Goal: Task Accomplishment & Management: Use online tool/utility

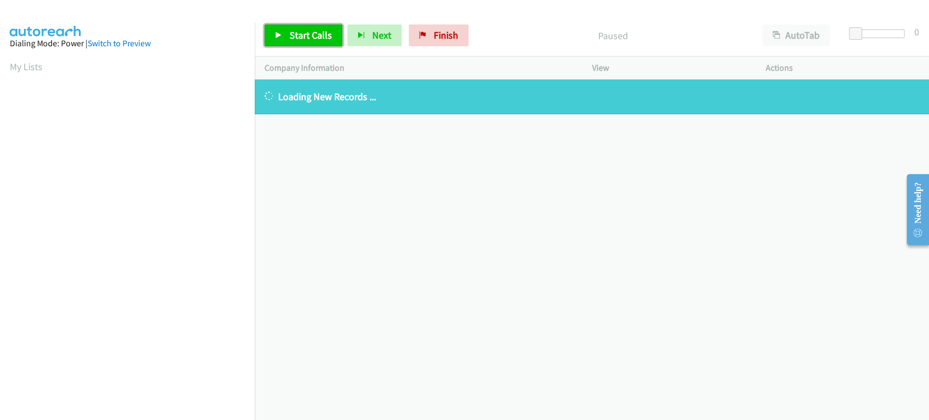
click at [291, 30] on span "Start Calls" at bounding box center [311, 35] width 42 height 13
click at [302, 39] on span "Pause" at bounding box center [302, 35] width 24 height 13
drag, startPoint x: 430, startPoint y: 39, endPoint x: 531, endPoint y: 41, distance: 101.3
click at [434, 39] on span "Finish" at bounding box center [446, 35] width 24 height 13
click at [299, 36] on span "Start Calls" at bounding box center [311, 35] width 42 height 13
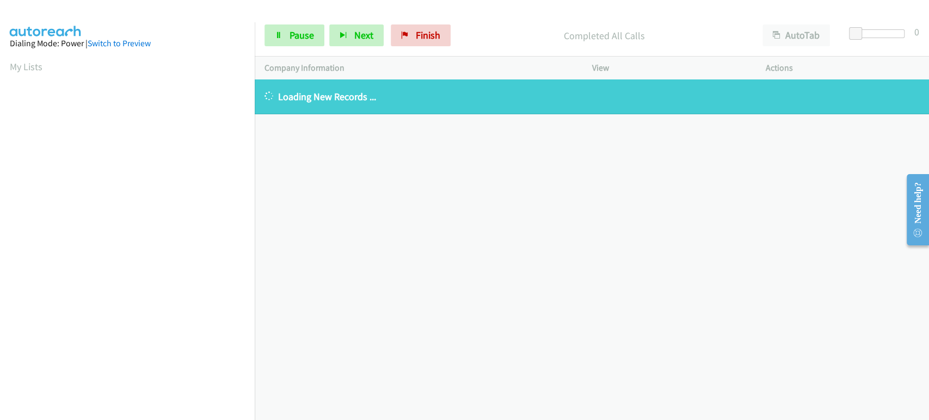
drag, startPoint x: 406, startPoint y: 91, endPoint x: 273, endPoint y: 97, distance: 132.4
click at [273, 97] on p "Loading New Records ..." at bounding box center [592, 96] width 655 height 15
click at [327, 92] on p "Loading New Records ..." at bounding box center [592, 96] width 655 height 15
click at [305, 36] on span "Pause" at bounding box center [302, 35] width 24 height 13
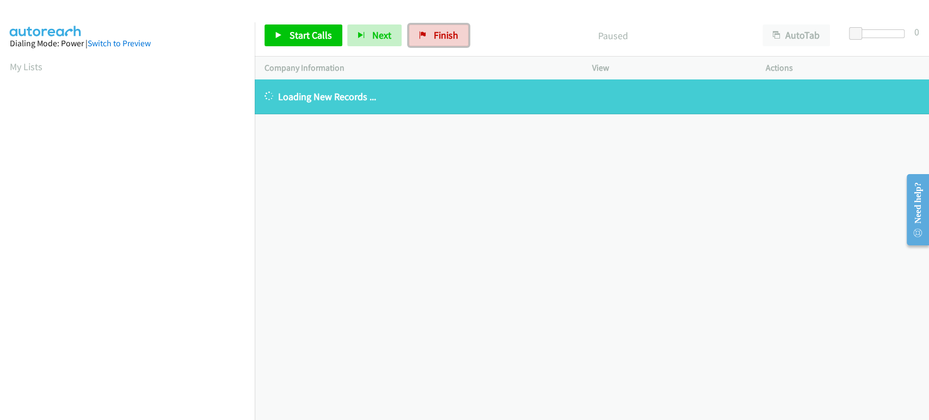
drag, startPoint x: 457, startPoint y: 43, endPoint x: 484, endPoint y: 55, distance: 29.7
click at [457, 43] on link "Finish" at bounding box center [439, 35] width 60 height 22
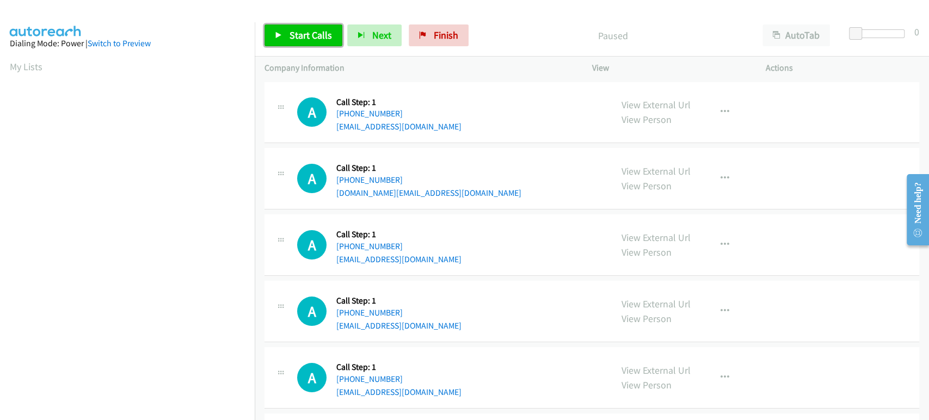
click at [314, 30] on span "Start Calls" at bounding box center [311, 35] width 42 height 13
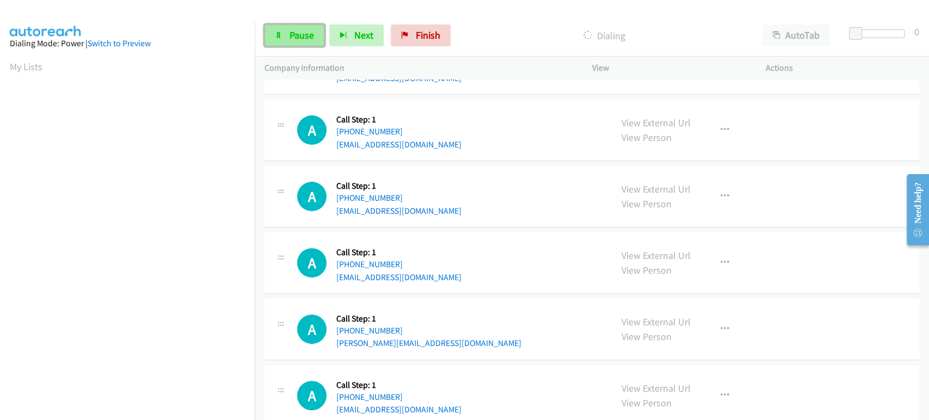
click at [297, 33] on span "Pause" at bounding box center [302, 35] width 24 height 13
click at [297, 33] on span "Start Calls" at bounding box center [311, 35] width 42 height 13
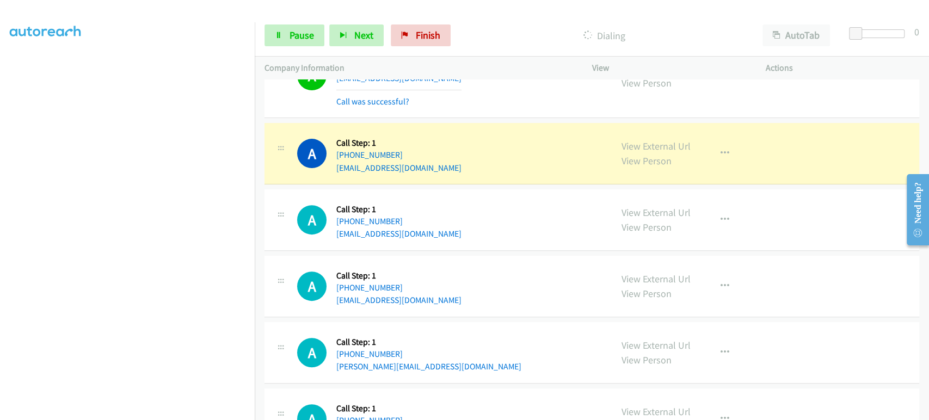
scroll to position [191, 0]
click at [300, 42] on link "Pause" at bounding box center [295, 35] width 60 height 22
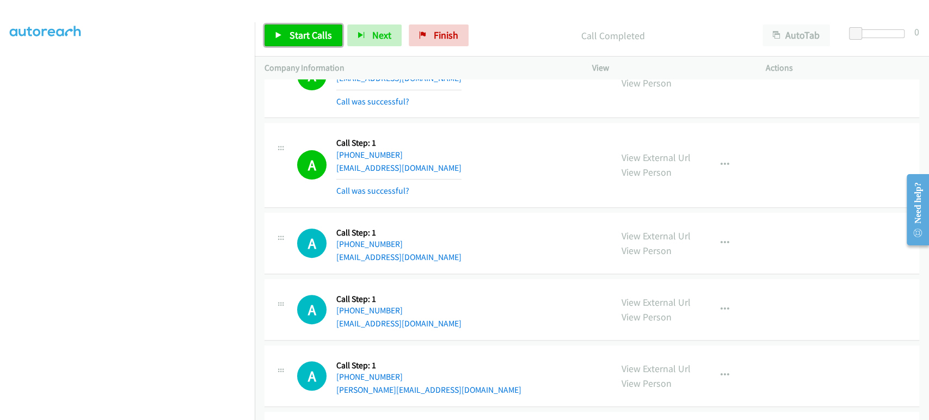
click at [281, 32] on icon at bounding box center [279, 36] width 8 height 8
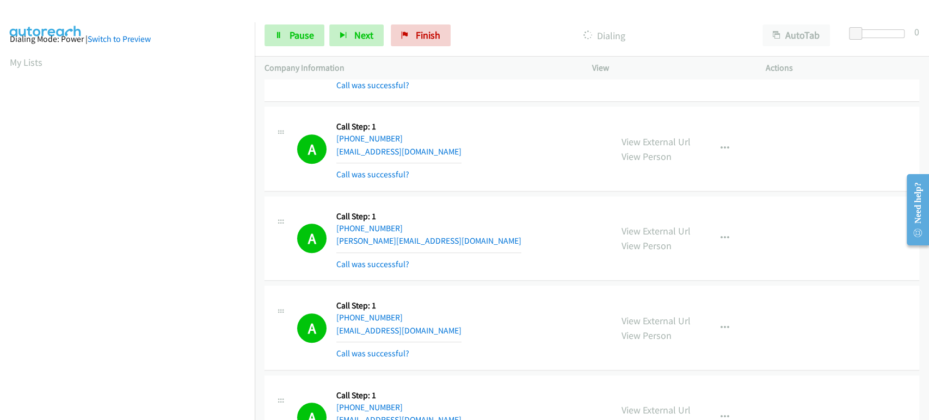
scroll to position [0, 0]
click at [291, 39] on span "Pause" at bounding box center [302, 35] width 24 height 13
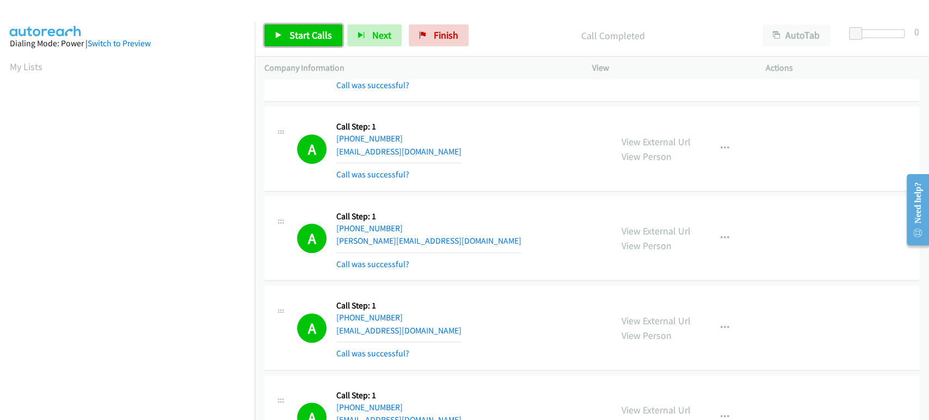
click at [291, 38] on span "Start Calls" at bounding box center [311, 35] width 42 height 13
click at [293, 34] on span "Pause" at bounding box center [302, 35] width 24 height 13
drag, startPoint x: 430, startPoint y: 42, endPoint x: 515, endPoint y: 45, distance: 85.0
click at [431, 42] on link "Finish" at bounding box center [439, 35] width 60 height 22
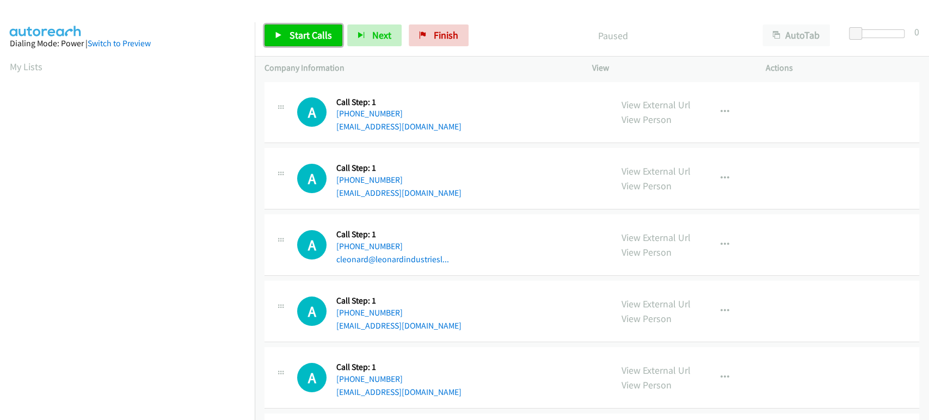
click at [303, 35] on span "Start Calls" at bounding box center [311, 35] width 42 height 13
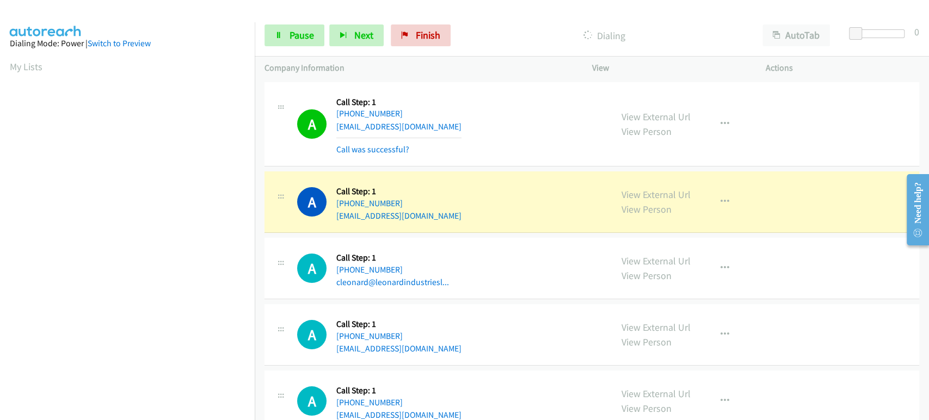
click at [296, 47] on div "Start Calls Pause Next Finish Dialing AutoTab AutoTab 0" at bounding box center [592, 36] width 674 height 42
click at [296, 41] on span "Pause" at bounding box center [302, 35] width 24 height 13
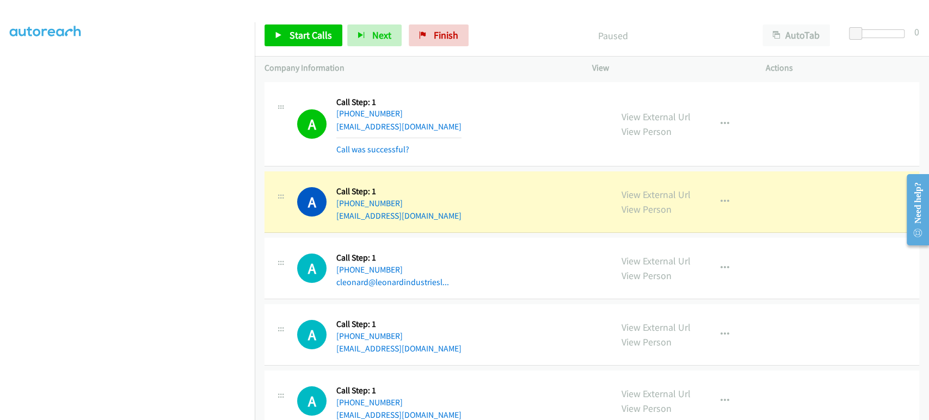
scroll to position [191, 0]
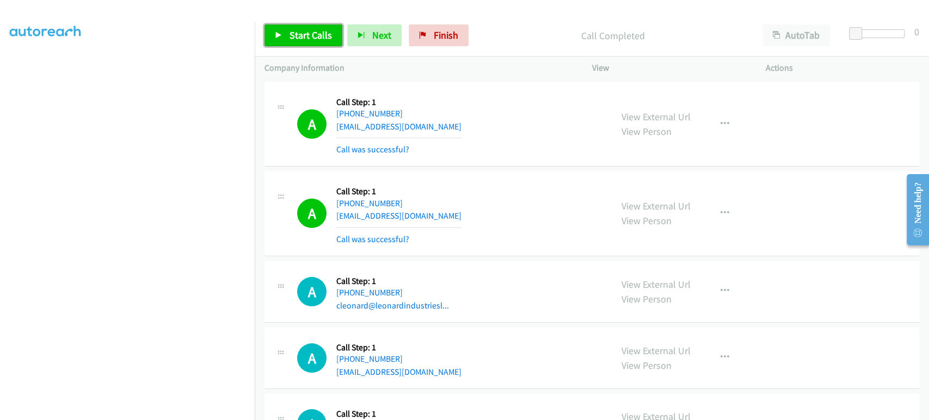
click at [303, 38] on span "Start Calls" at bounding box center [311, 35] width 42 height 13
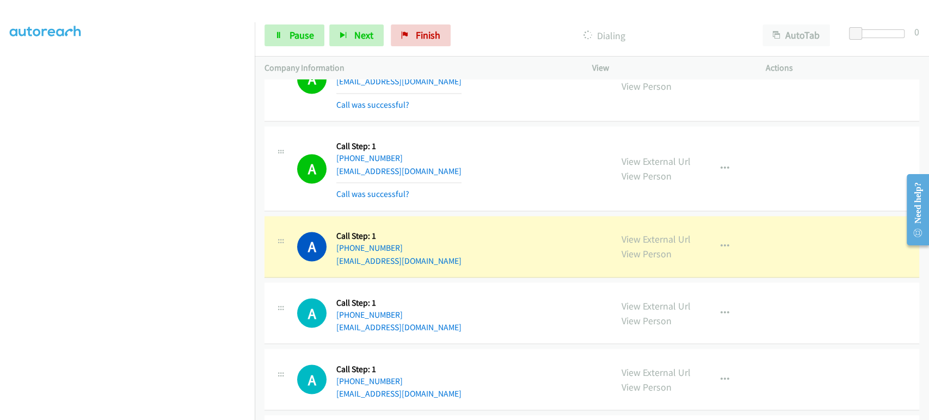
scroll to position [188, 0]
click at [723, 164] on icon "button" at bounding box center [725, 168] width 9 height 9
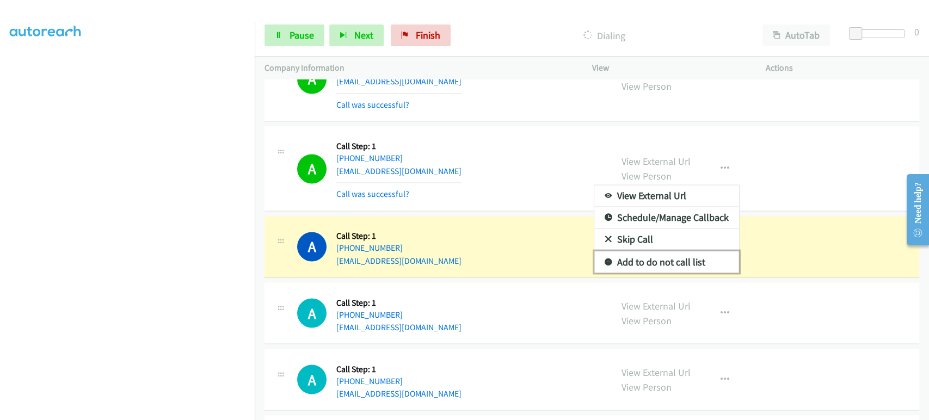
click at [674, 258] on link "Add to do not call list" at bounding box center [666, 262] width 145 height 22
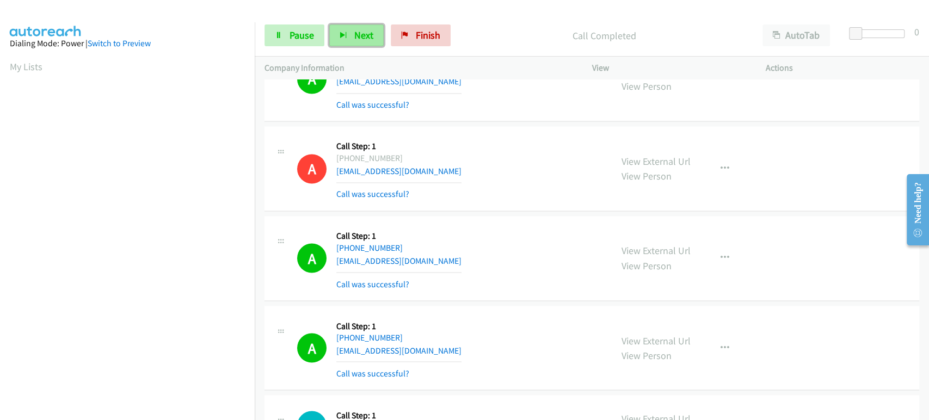
click at [345, 38] on icon "button" at bounding box center [344, 36] width 8 height 8
click at [307, 39] on span "Pause" at bounding box center [302, 35] width 24 height 13
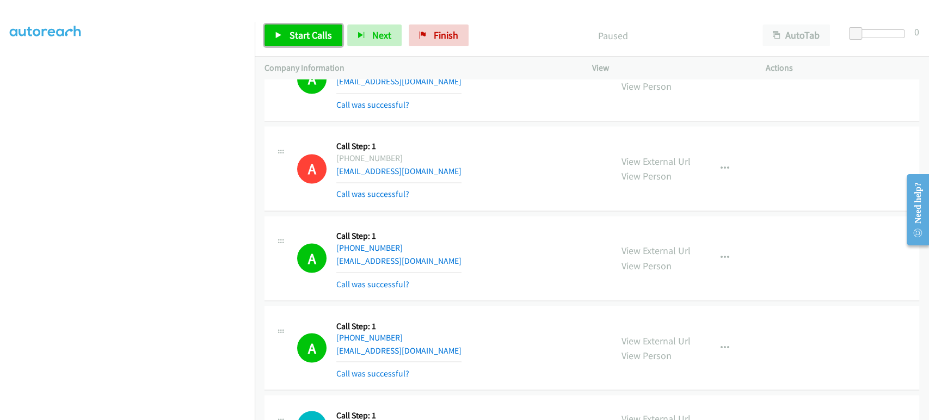
click at [298, 36] on span "Start Calls" at bounding box center [311, 35] width 42 height 13
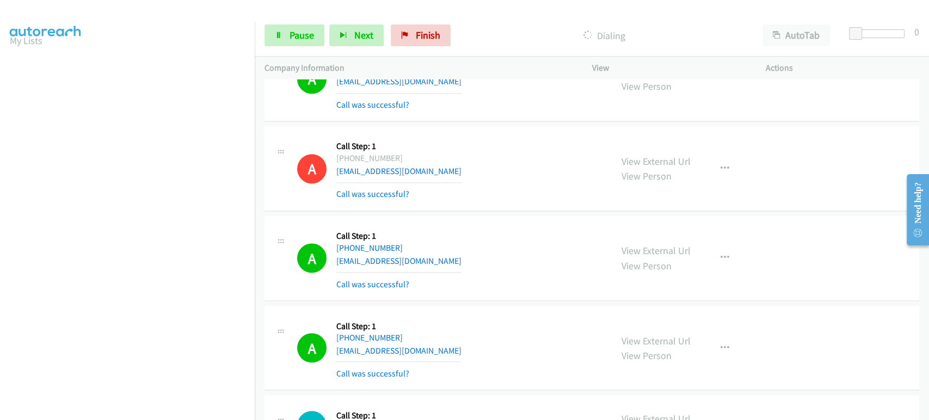
scroll to position [9, 0]
click at [305, 24] on link "Pause" at bounding box center [295, 35] width 60 height 22
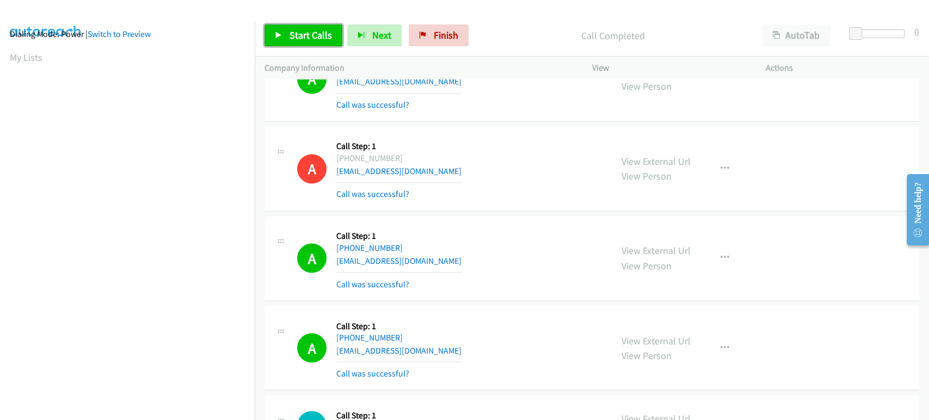
click at [299, 40] on span "Start Calls" at bounding box center [311, 35] width 42 height 13
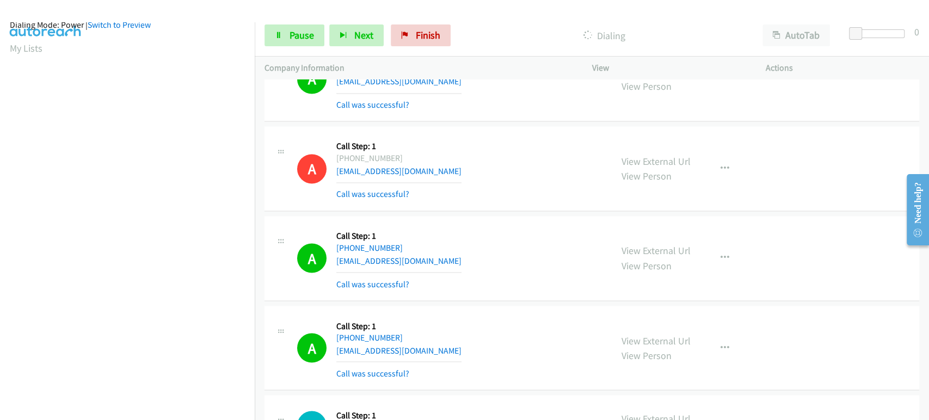
scroll to position [7, 0]
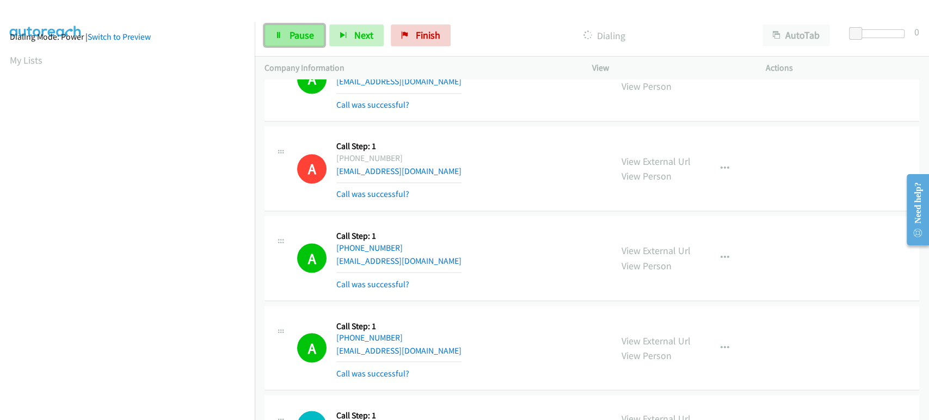
click at [298, 34] on span "Pause" at bounding box center [302, 35] width 24 height 13
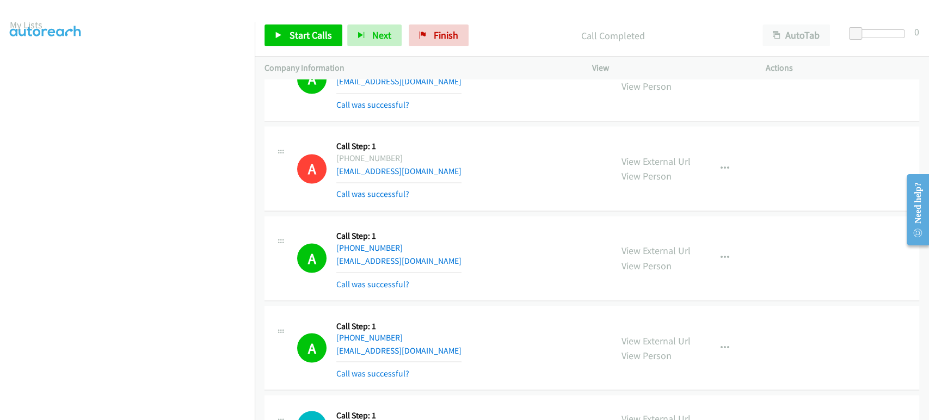
scroll to position [0, 0]
click at [304, 38] on span "Start Calls" at bounding box center [311, 35] width 42 height 13
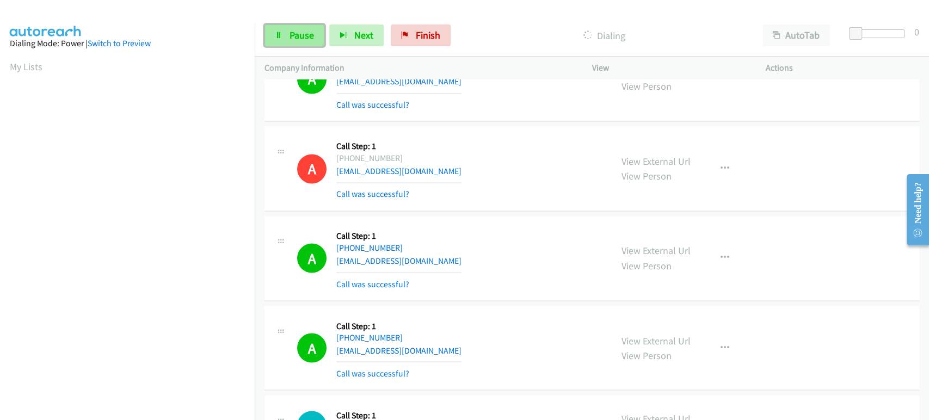
click at [294, 40] on span "Pause" at bounding box center [302, 35] width 24 height 13
click at [310, 40] on span "Start Calls" at bounding box center [311, 35] width 42 height 13
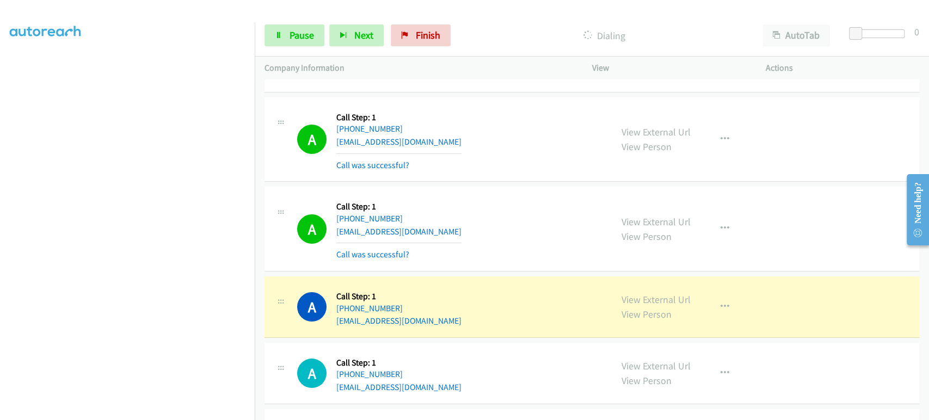
scroll to position [191, 0]
click at [721, 135] on icon "button" at bounding box center [725, 139] width 9 height 9
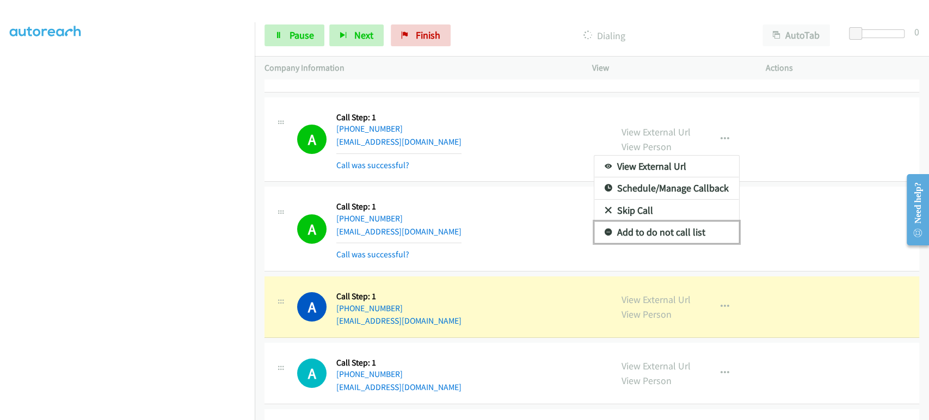
click at [652, 232] on link "Add to do not call list" at bounding box center [666, 233] width 145 height 22
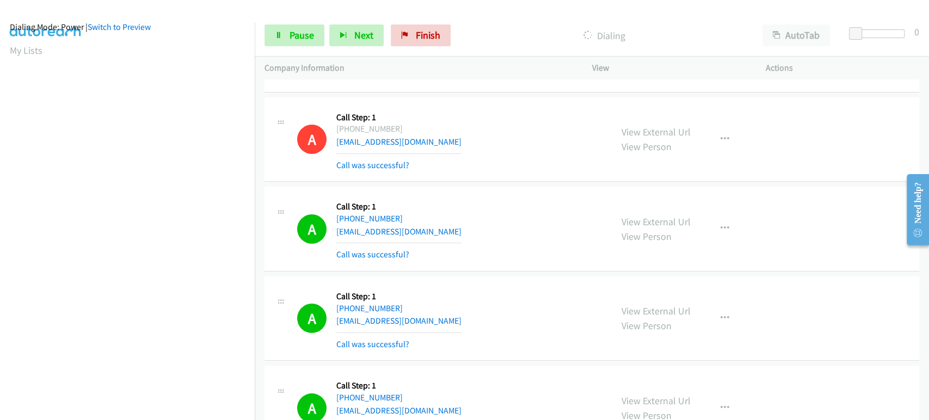
scroll to position [0, 0]
click at [262, 193] on td "A Callback Scheduled Call Step: 1 America/New_York +1 614-290-8807 peachy.sarmi…" at bounding box center [592, 230] width 674 height 90
click at [342, 27] on button "Next" at bounding box center [356, 35] width 54 height 22
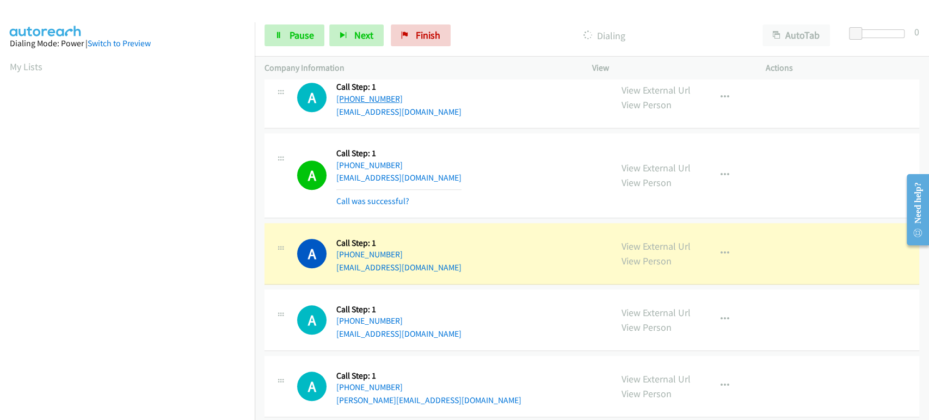
scroll to position [3422, 0]
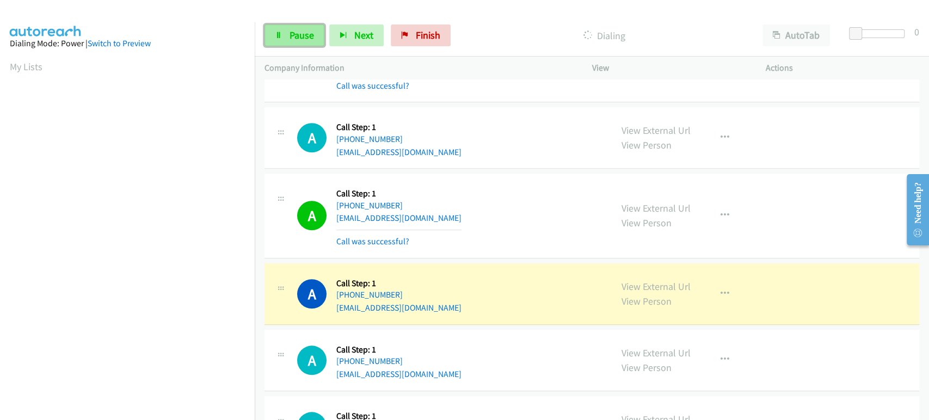
click at [303, 29] on span "Pause" at bounding box center [302, 35] width 24 height 13
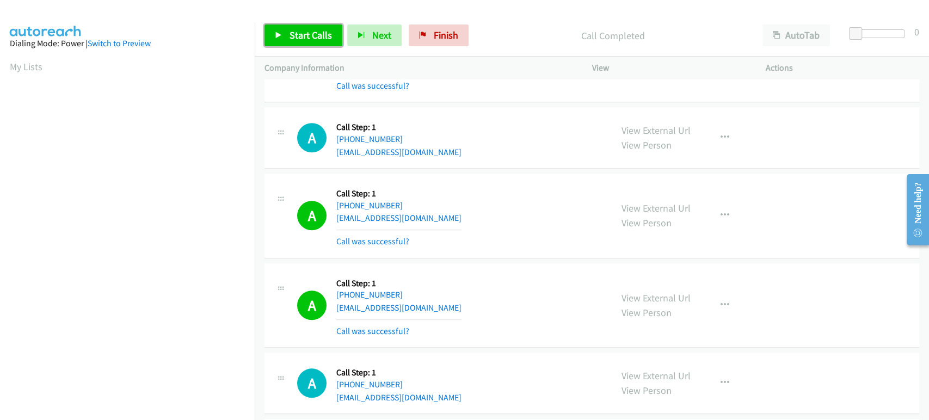
click at [292, 38] on span "Start Calls" at bounding box center [311, 35] width 42 height 13
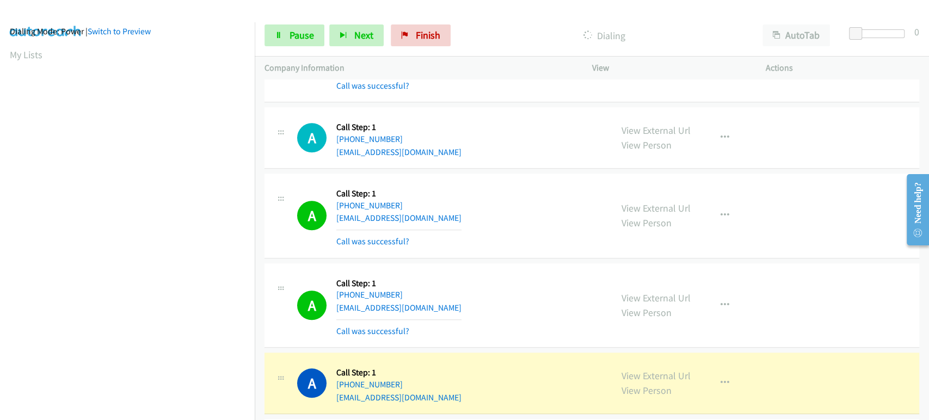
scroll to position [0, 0]
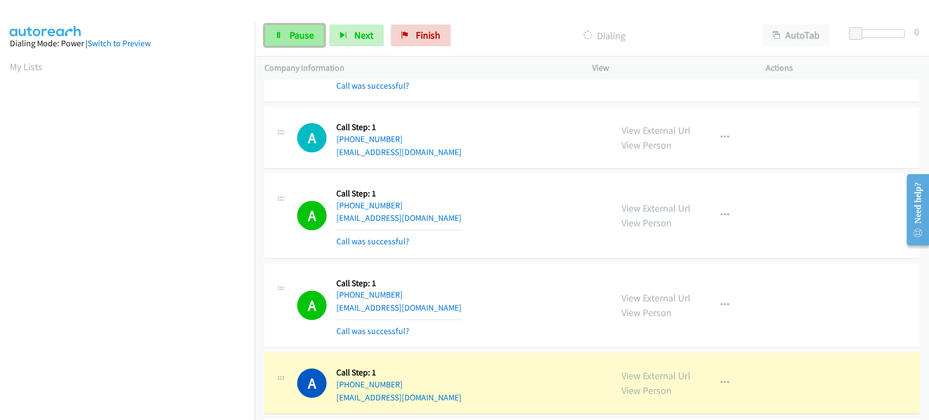
click at [294, 36] on span "Pause" at bounding box center [302, 35] width 24 height 13
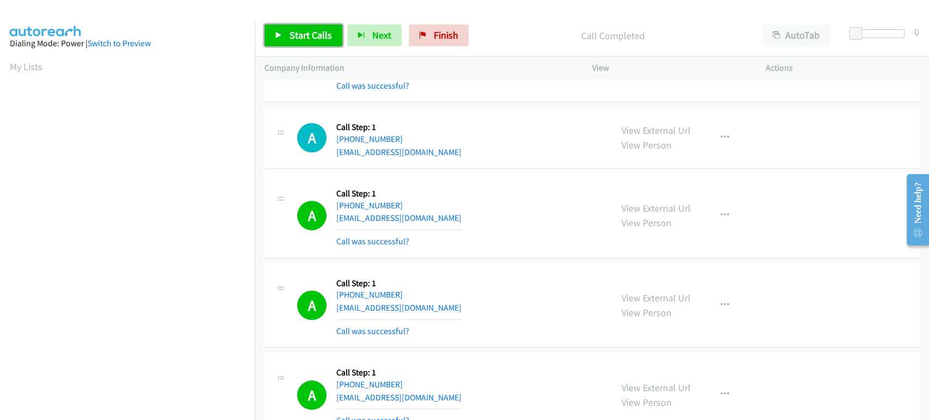
click at [317, 33] on span "Start Calls" at bounding box center [311, 35] width 42 height 13
click at [296, 26] on link "Pause" at bounding box center [295, 35] width 60 height 22
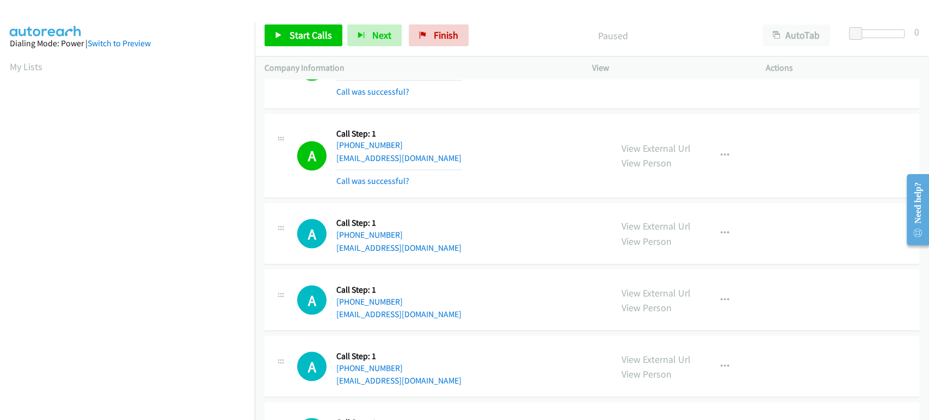
scroll to position [3970, 0]
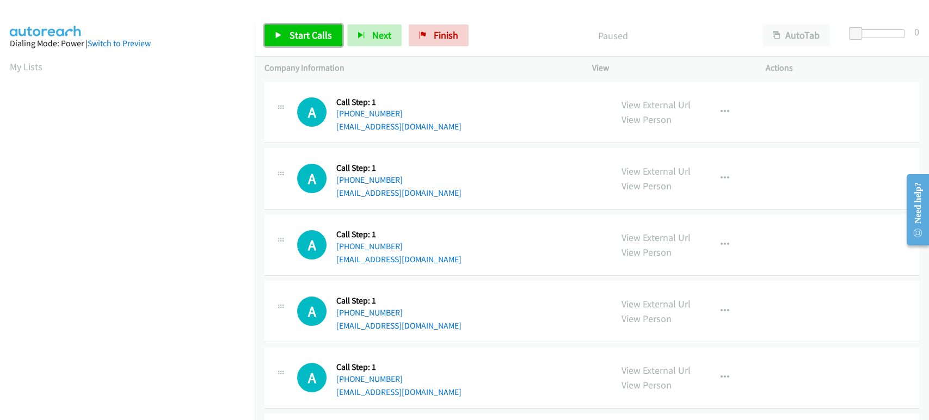
click at [304, 34] on span "Start Calls" at bounding box center [311, 35] width 42 height 13
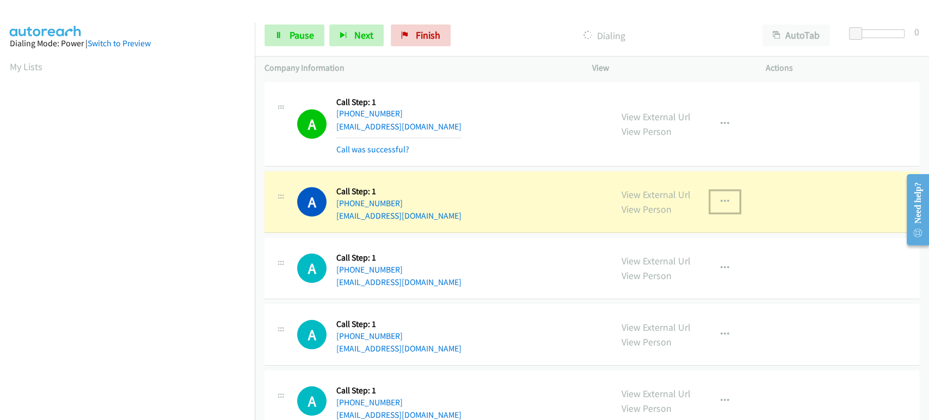
click at [722, 200] on icon "button" at bounding box center [725, 202] width 9 height 9
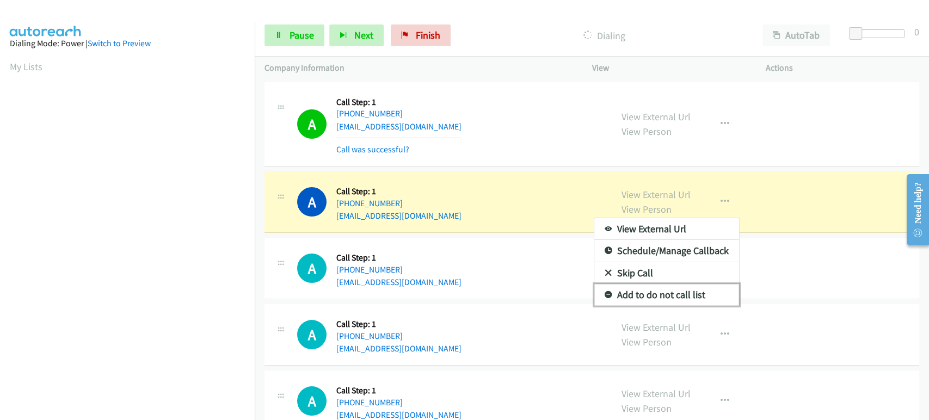
click at [651, 294] on link "Add to do not call list" at bounding box center [666, 295] width 145 height 22
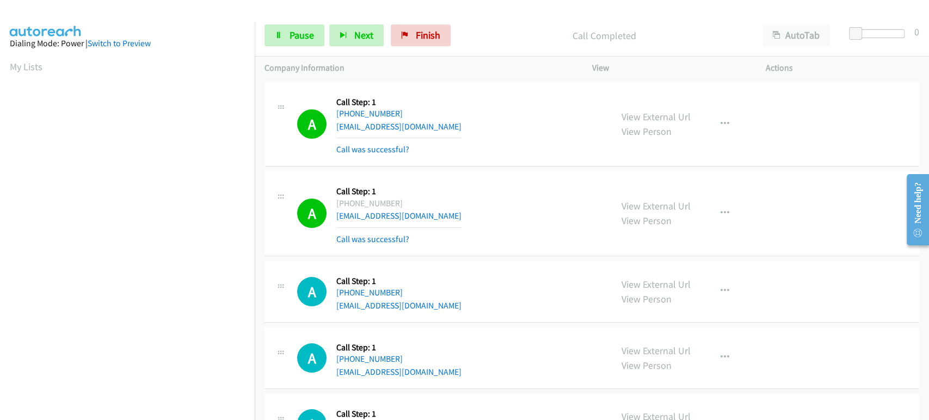
click at [539, 195] on div "A Callback Scheduled Call Step: 1 America/New_York [PHONE_NUMBER] [EMAIL_ADDRES…" at bounding box center [449, 213] width 305 height 65
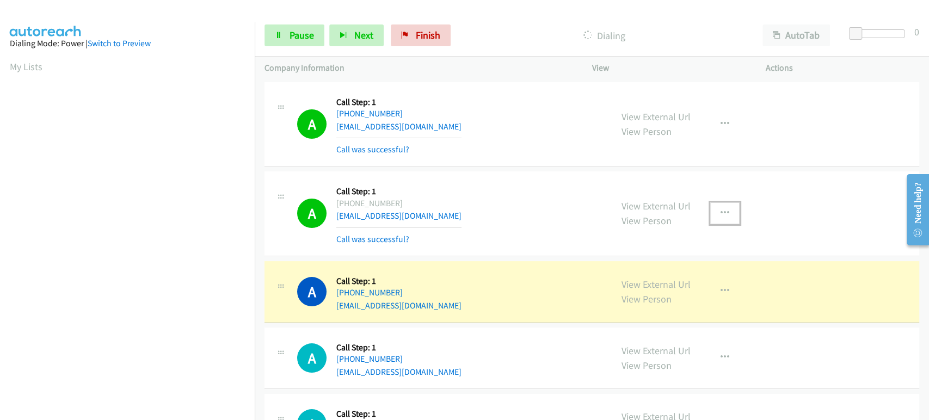
click at [727, 210] on button "button" at bounding box center [724, 214] width 29 height 22
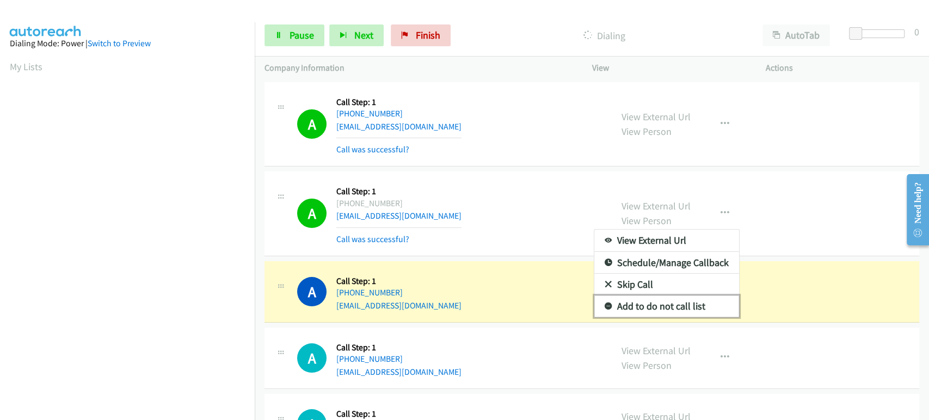
click at [666, 303] on link "Add to do not call list" at bounding box center [666, 307] width 145 height 22
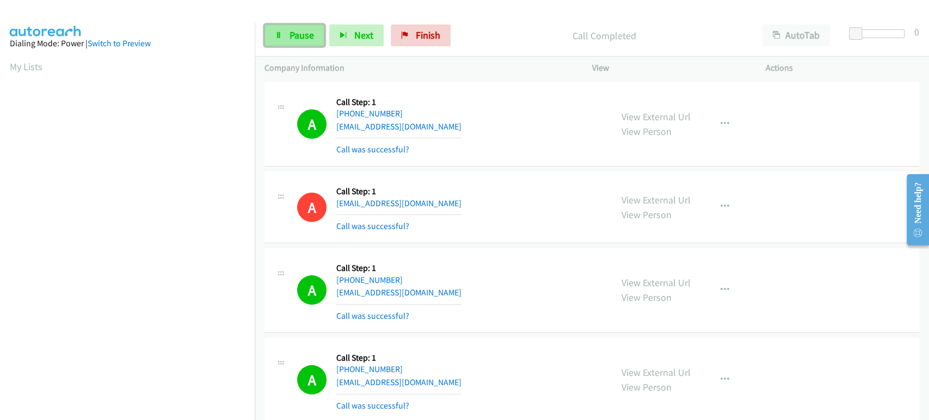
click at [298, 34] on span "Pause" at bounding box center [302, 35] width 24 height 13
click at [298, 34] on span "Start Calls" at bounding box center [311, 35] width 42 height 13
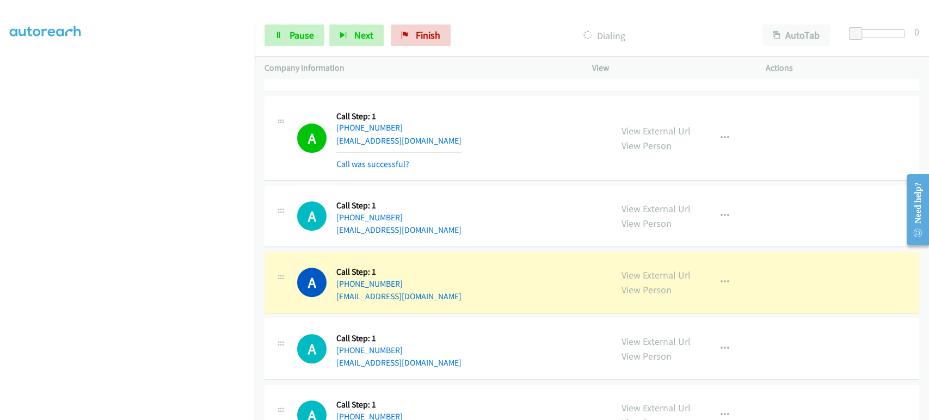
scroll to position [127, 0]
click at [721, 214] on icon "button" at bounding box center [725, 216] width 9 height 9
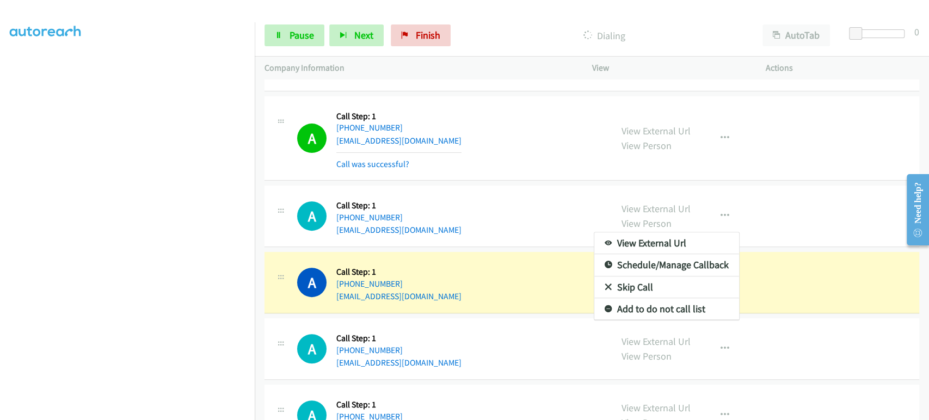
drag, startPoint x: 281, startPoint y: 210, endPoint x: 267, endPoint y: 266, distance: 58.5
click at [267, 266] on div at bounding box center [464, 210] width 929 height 420
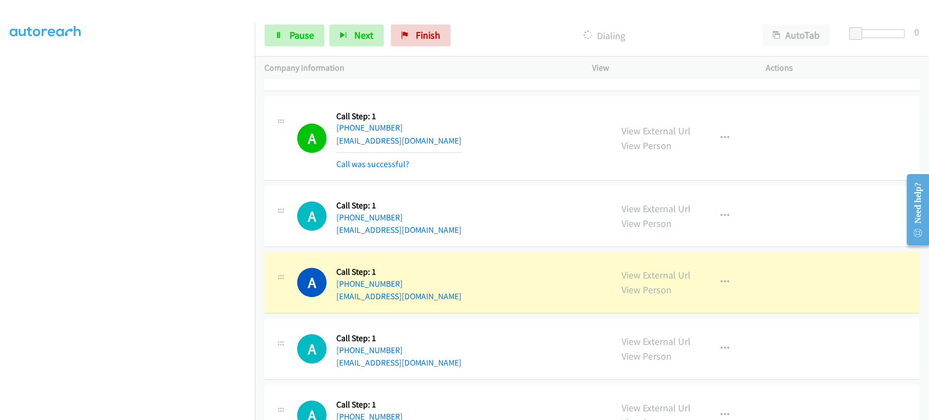
drag, startPoint x: 275, startPoint y: 207, endPoint x: 275, endPoint y: 217, distance: 9.8
click at [279, 242] on div "A Callback Scheduled Call Step: 1 [GEOGRAPHIC_DATA]/[GEOGRAPHIC_DATA] [PHONE_NU…" at bounding box center [592, 217] width 655 height 62
click at [279, 229] on div "A Callback Scheduled Call Step: 1 [GEOGRAPHIC_DATA]/[GEOGRAPHIC_DATA] [PHONE_NU…" at bounding box center [438, 215] width 328 height 41
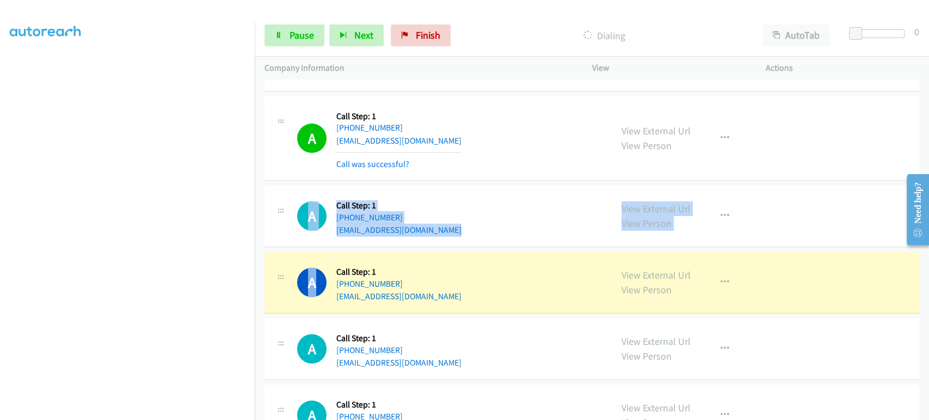
drag, startPoint x: 279, startPoint y: 229, endPoint x: 283, endPoint y: 241, distance: 12.6
click at [284, 248] on td "A Callback Scheduled Call Step: 1 [GEOGRAPHIC_DATA]/[GEOGRAPHIC_DATA] [PHONE_NU…" at bounding box center [592, 216] width 674 height 66
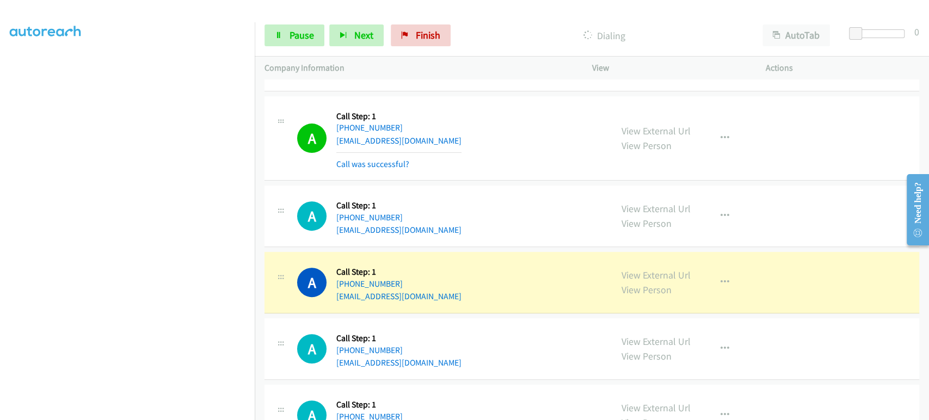
click at [283, 228] on div "A Callback Scheduled Call Step: 1 [GEOGRAPHIC_DATA]/[GEOGRAPHIC_DATA] [PHONE_NU…" at bounding box center [438, 215] width 328 height 41
click at [283, 212] on icon at bounding box center [280, 212] width 13 height 5
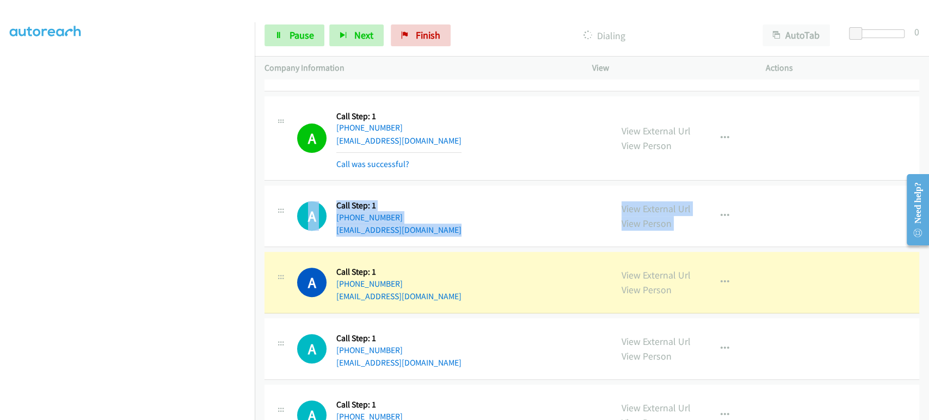
drag, startPoint x: 283, startPoint y: 210, endPoint x: 287, endPoint y: 256, distance: 46.0
click at [283, 212] on icon at bounding box center [280, 212] width 13 height 5
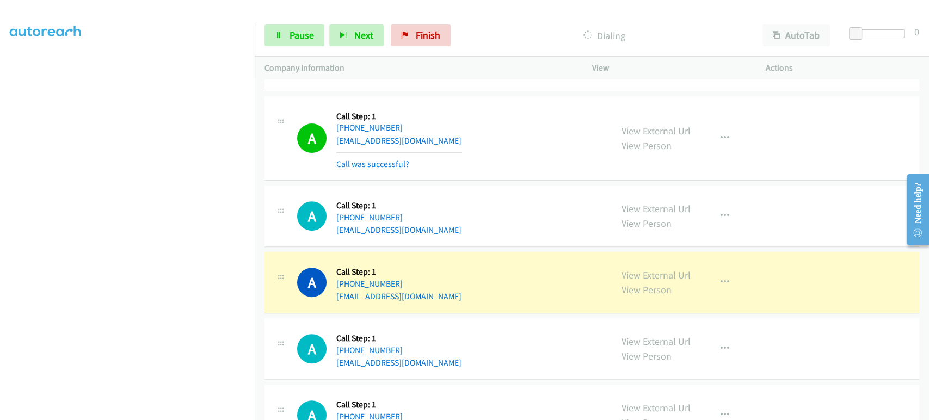
click at [282, 207] on icon at bounding box center [280, 209] width 13 height 5
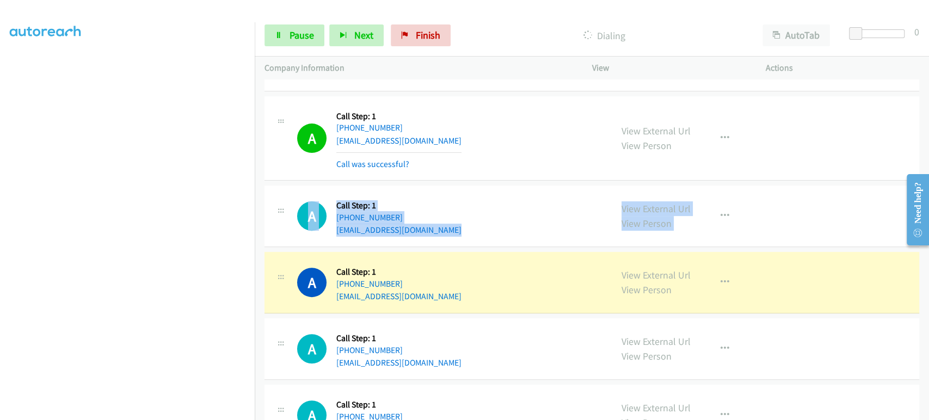
drag, startPoint x: 282, startPoint y: 207, endPoint x: 283, endPoint y: 275, distance: 68.6
click at [262, 212] on td "A Callback Scheduled Call Step: 1 [GEOGRAPHIC_DATA]/[GEOGRAPHIC_DATA] [PHONE_NU…" at bounding box center [592, 216] width 674 height 66
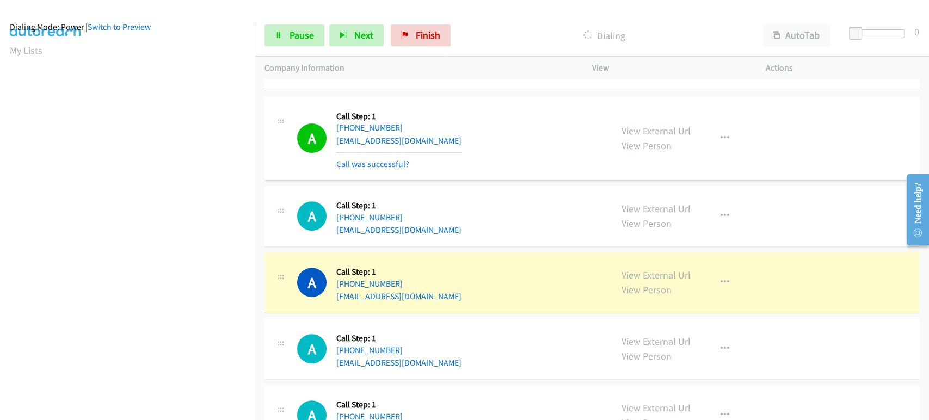
scroll to position [0, 0]
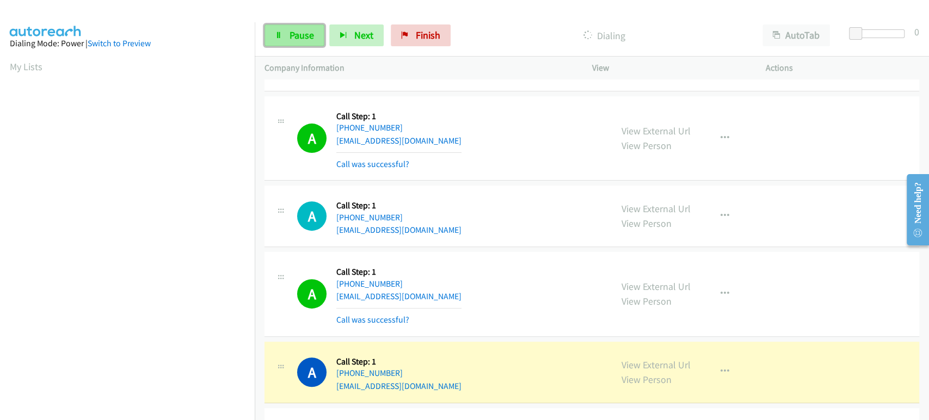
click at [283, 34] on link "Pause" at bounding box center [295, 35] width 60 height 22
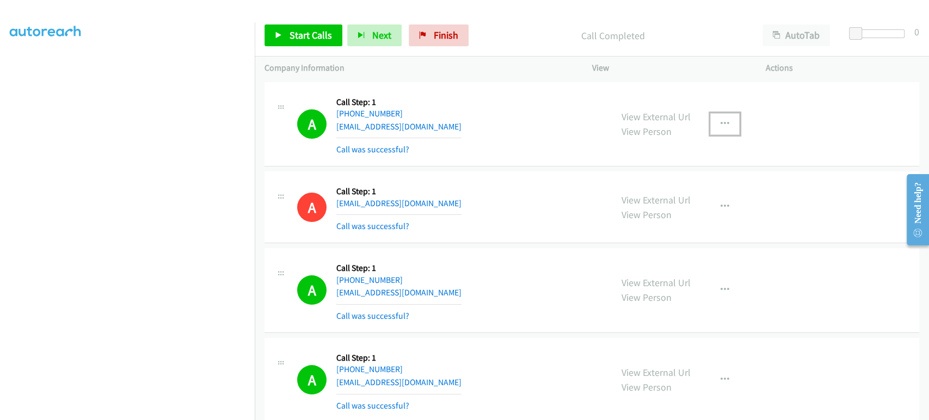
click at [716, 117] on button "button" at bounding box center [724, 124] width 29 height 22
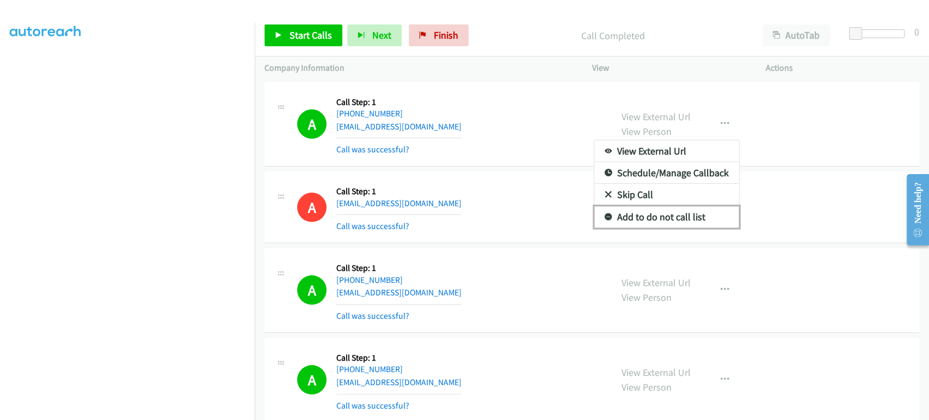
click at [635, 215] on link "Add to do not call list" at bounding box center [666, 217] width 145 height 22
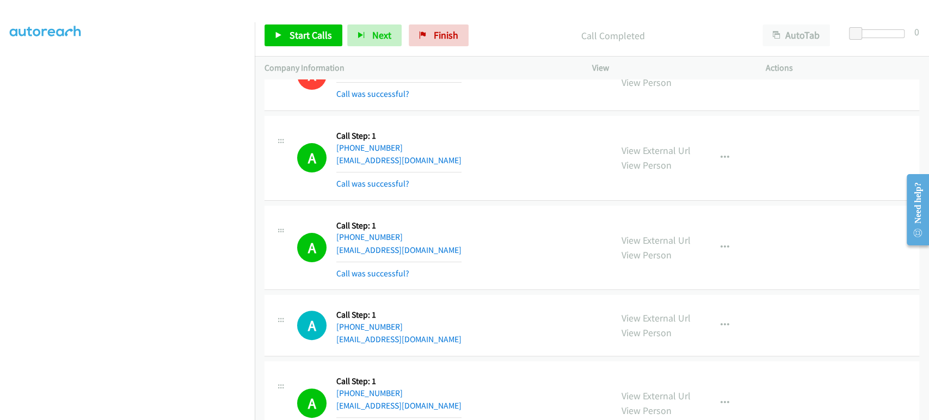
scroll to position [242, 0]
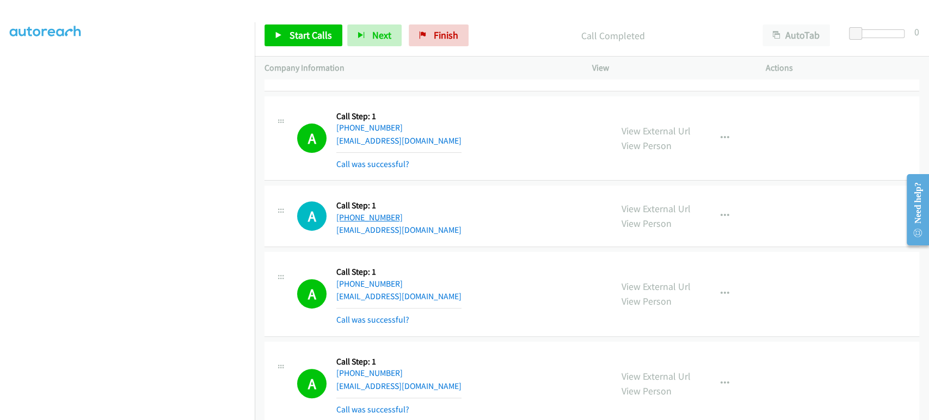
drag, startPoint x: 391, startPoint y: 216, endPoint x: 348, endPoint y: 214, distance: 43.0
click at [348, 214] on div "[PHONE_NUMBER]" at bounding box center [398, 217] width 125 height 13
copy link "[PHONE_NUMBER]"
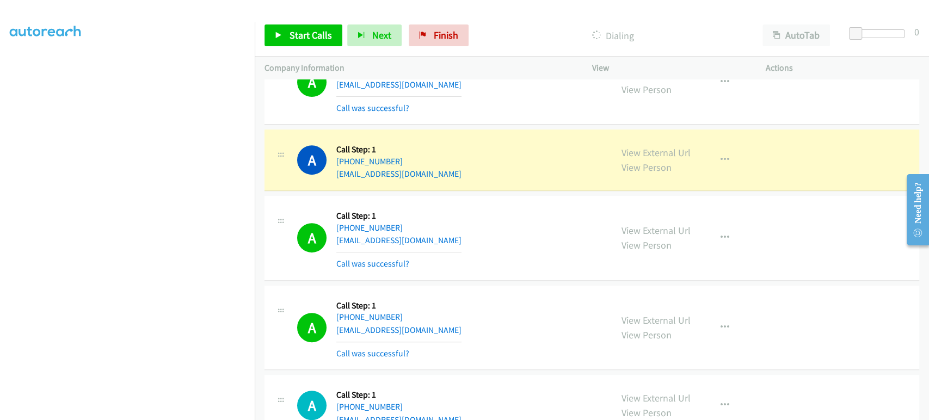
scroll to position [302, 0]
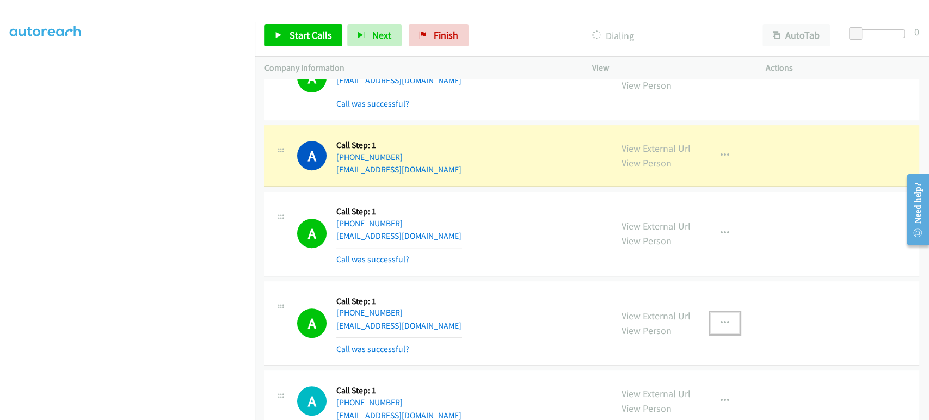
click at [721, 321] on icon "button" at bounding box center [725, 323] width 9 height 9
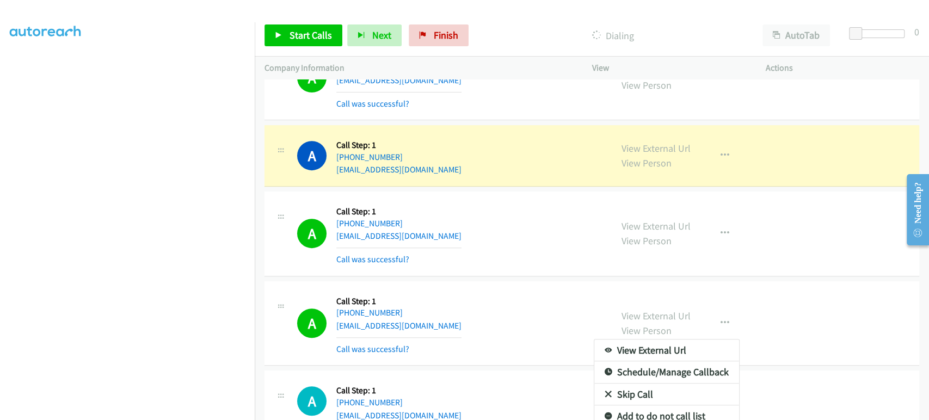
click at [579, 295] on div at bounding box center [464, 210] width 929 height 420
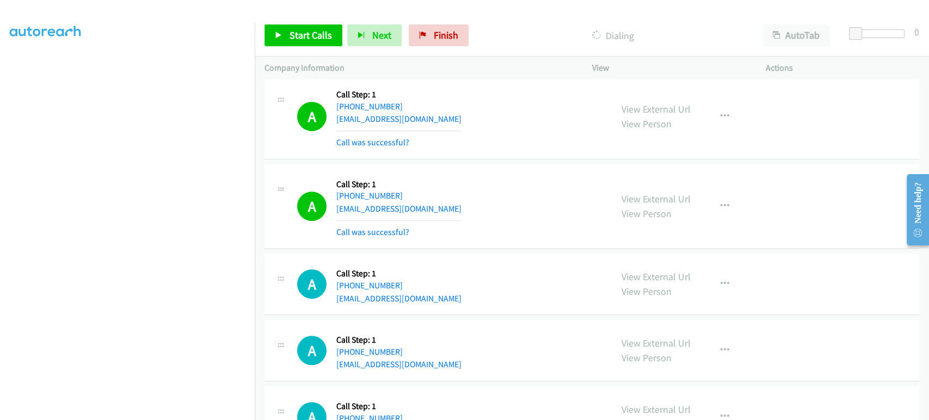
scroll to position [423, 0]
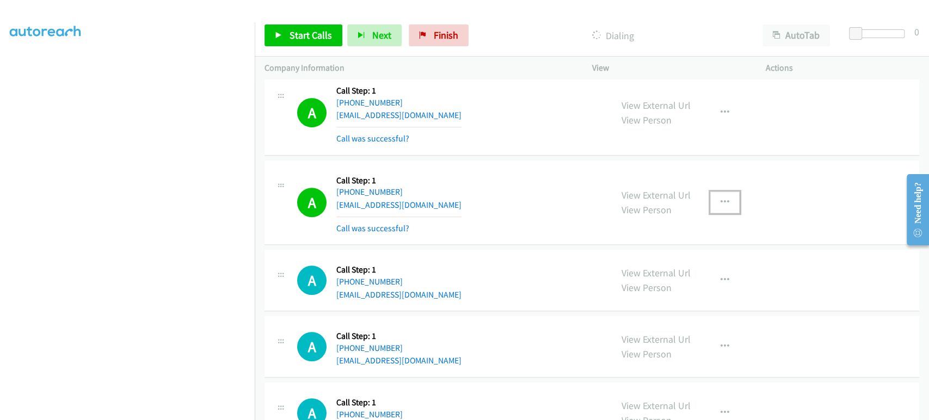
click at [724, 200] on button "button" at bounding box center [724, 203] width 29 height 22
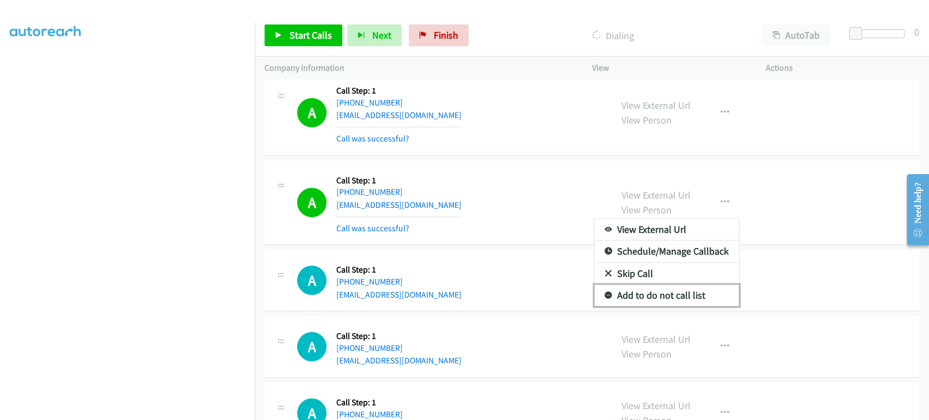
click at [667, 291] on link "Add to do not call list" at bounding box center [666, 296] width 145 height 22
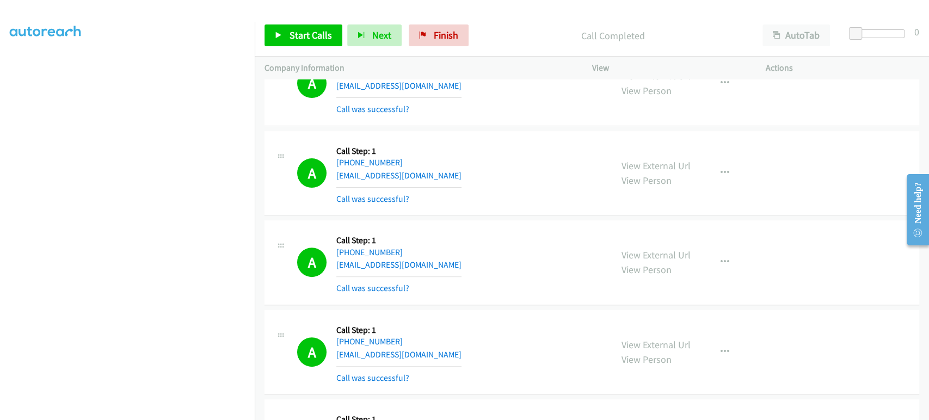
scroll to position [205, 0]
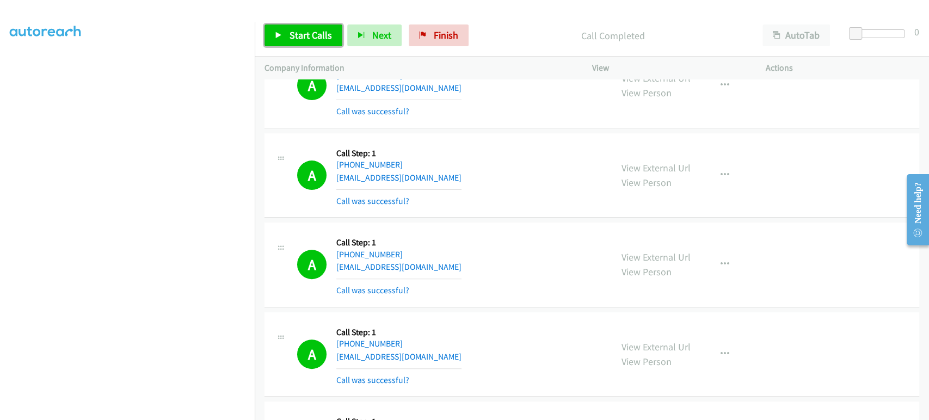
click at [309, 38] on span "Start Calls" at bounding box center [311, 35] width 42 height 13
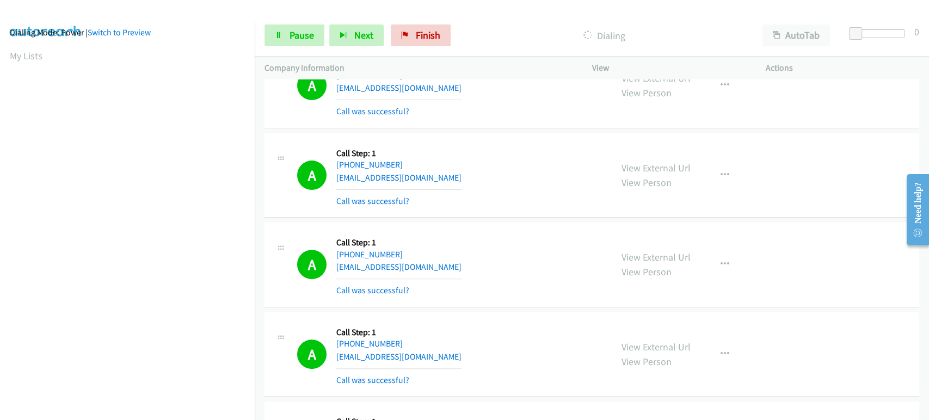
scroll to position [0, 0]
click at [298, 37] on span "Pause" at bounding box center [302, 35] width 24 height 13
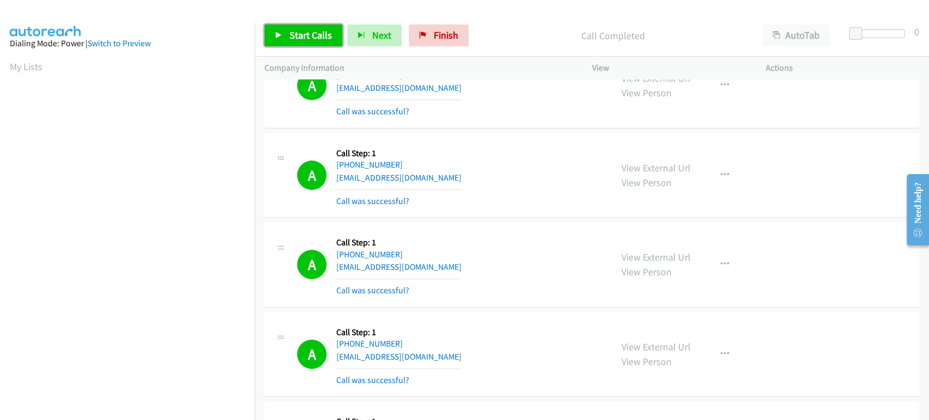
click at [277, 34] on icon at bounding box center [279, 36] width 8 height 8
click at [298, 29] on span "Pause" at bounding box center [302, 35] width 24 height 13
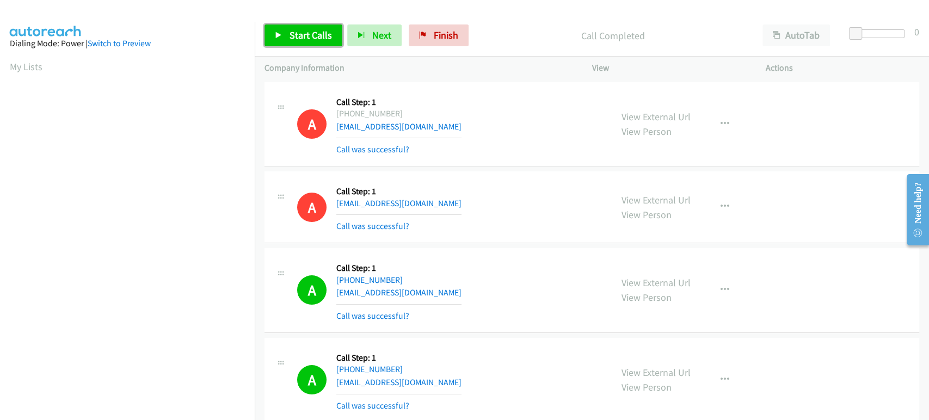
click at [295, 31] on span "Start Calls" at bounding box center [311, 35] width 42 height 13
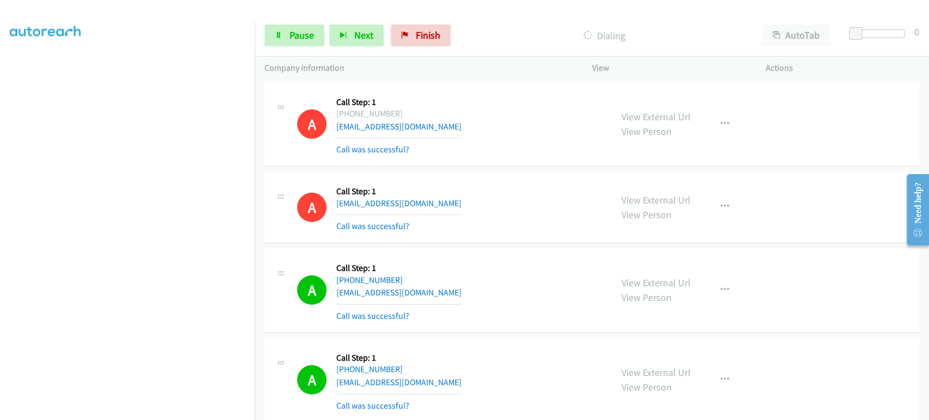
scroll to position [70, 0]
click at [288, 35] on link "Pause" at bounding box center [295, 35] width 60 height 22
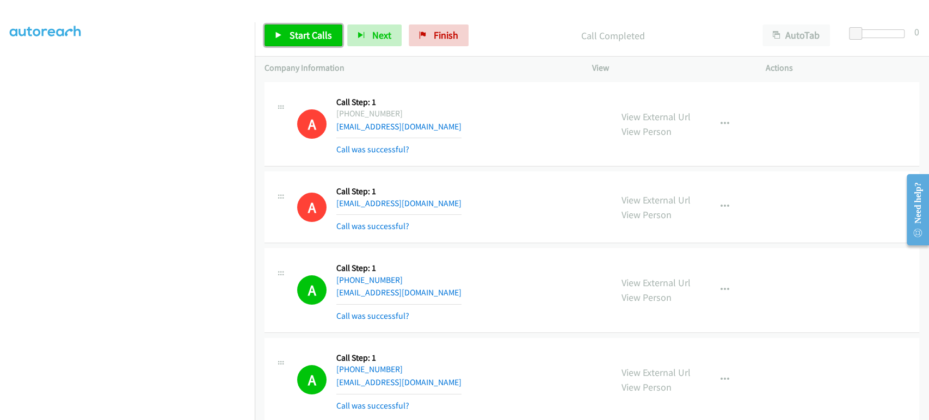
click at [310, 29] on span "Start Calls" at bounding box center [311, 35] width 42 height 13
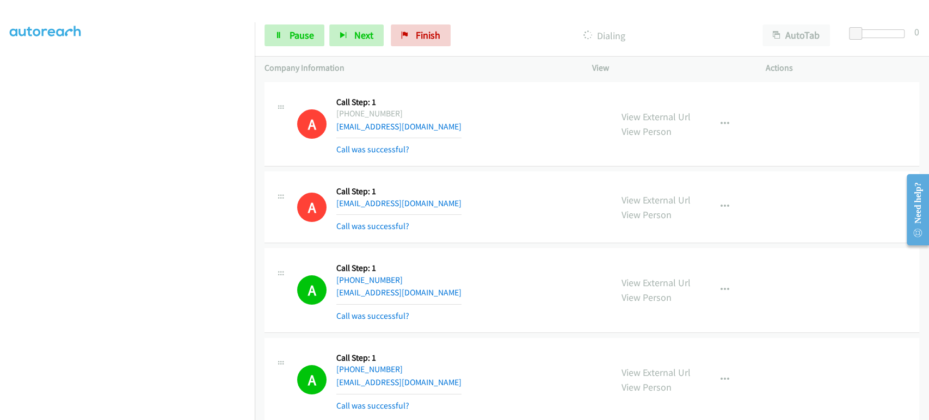
scroll to position [0, 0]
click at [294, 39] on span "Pause" at bounding box center [302, 35] width 24 height 13
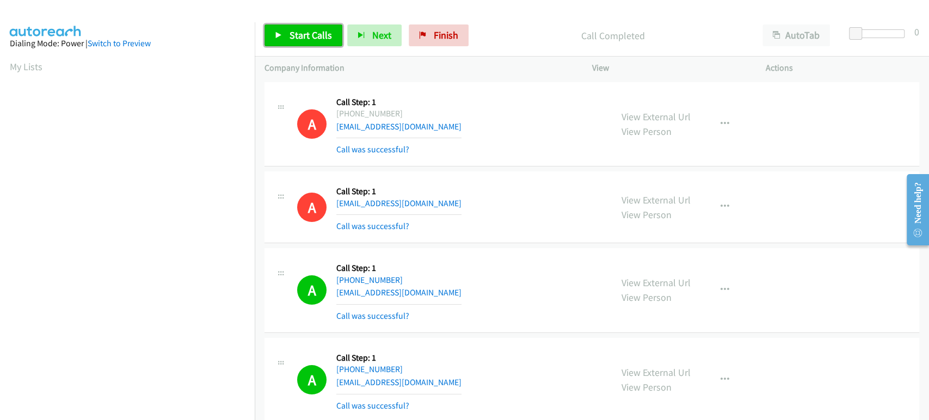
click at [310, 32] on span "Start Calls" at bounding box center [311, 35] width 42 height 13
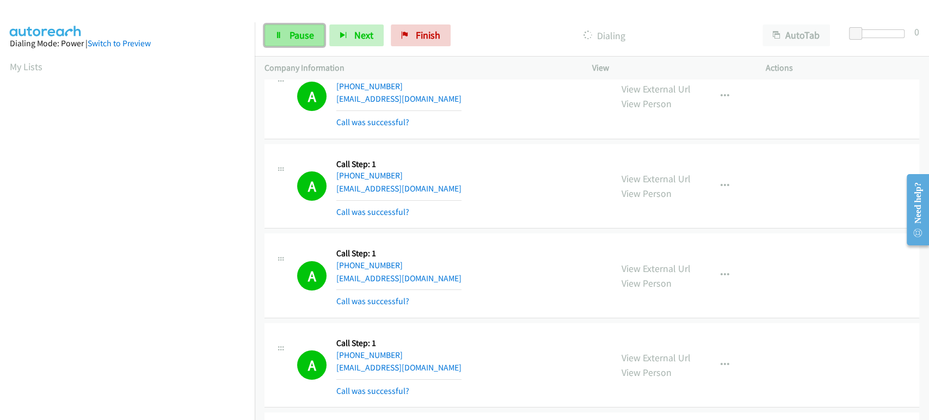
click at [314, 25] on link "Pause" at bounding box center [295, 35] width 60 height 22
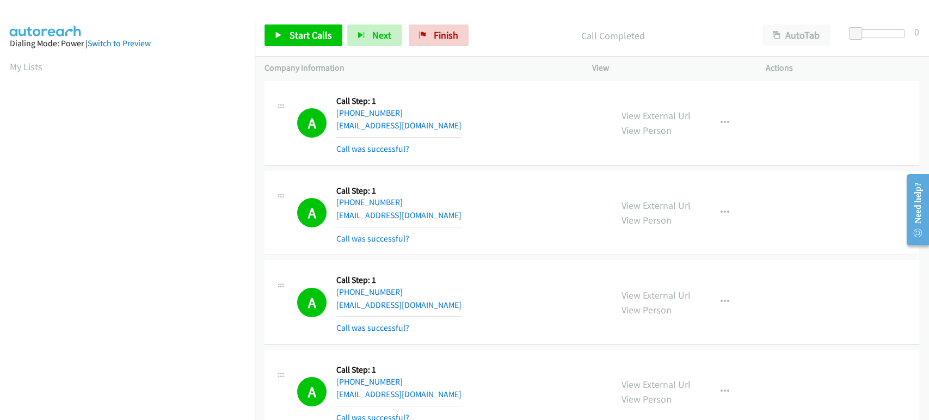
scroll to position [2618, 0]
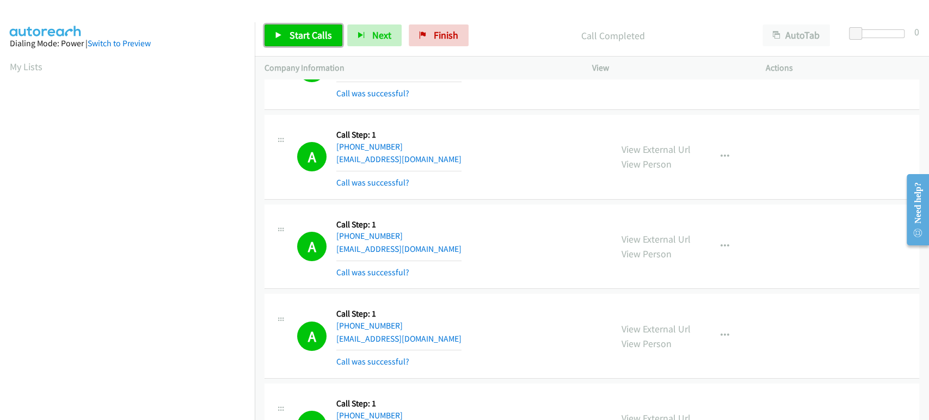
click at [308, 32] on span "Start Calls" at bounding box center [311, 35] width 42 height 13
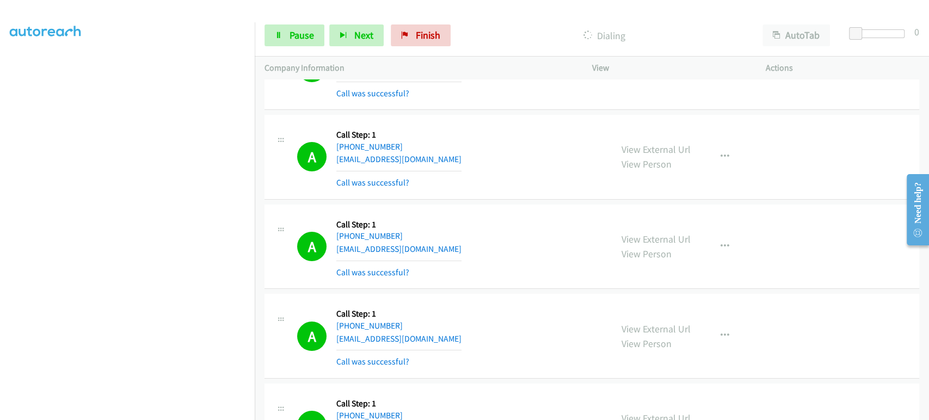
scroll to position [188, 0]
click at [305, 38] on span "Pause" at bounding box center [302, 35] width 24 height 13
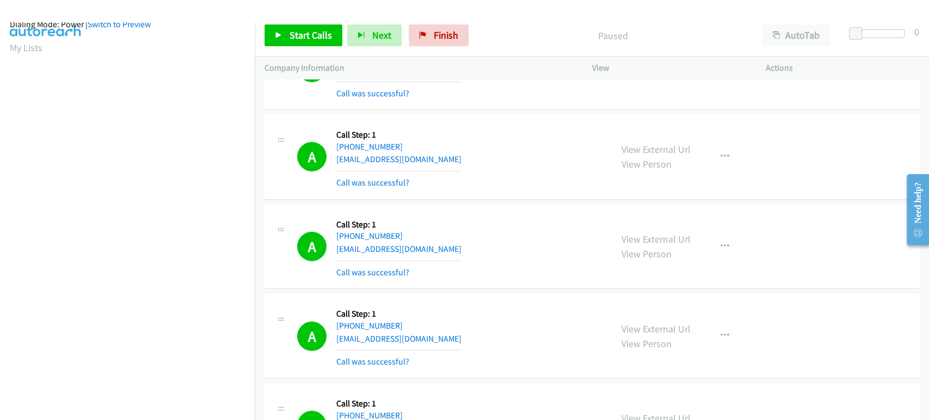
scroll to position [7, 0]
click at [295, 47] on div "Start Calls Pause Next Finish Call Completed AutoTab AutoTab 0" at bounding box center [592, 36] width 674 height 42
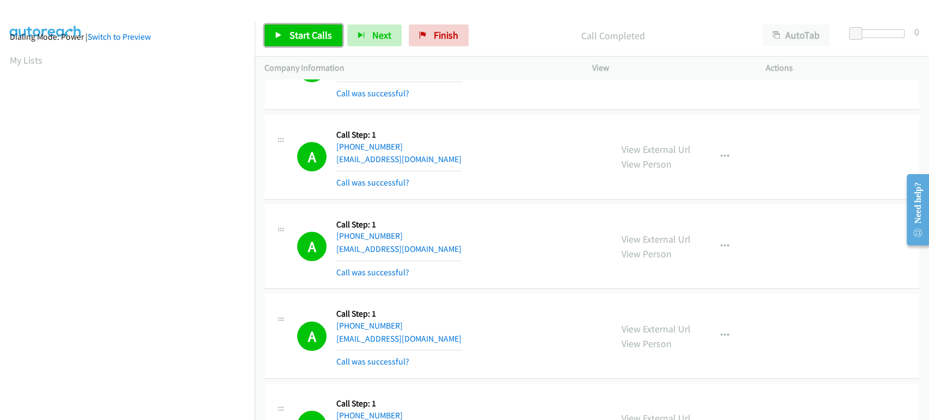
click at [296, 35] on span "Start Calls" at bounding box center [311, 35] width 42 height 13
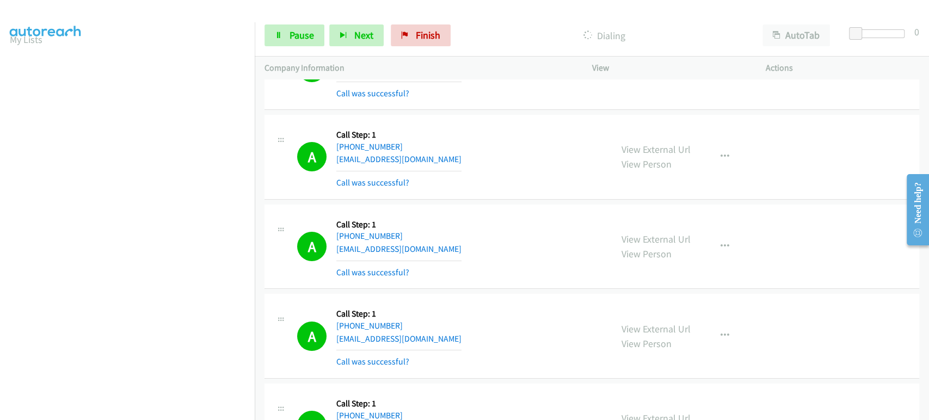
scroll to position [0, 0]
click at [292, 29] on span "Pause" at bounding box center [302, 35] width 24 height 13
